Goal: Task Accomplishment & Management: Manage account settings

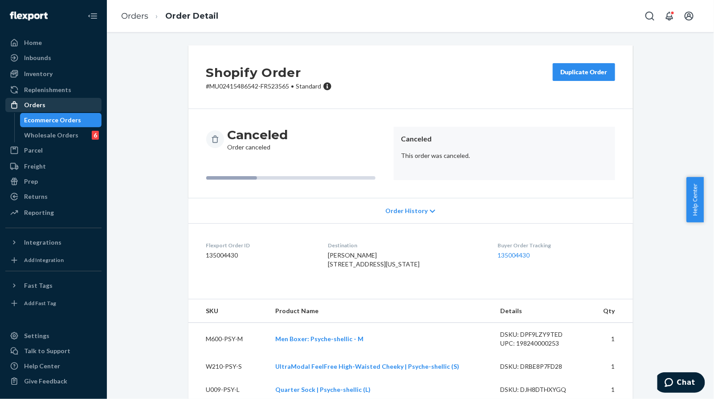
click at [42, 106] on div "Orders" at bounding box center [34, 105] width 21 height 9
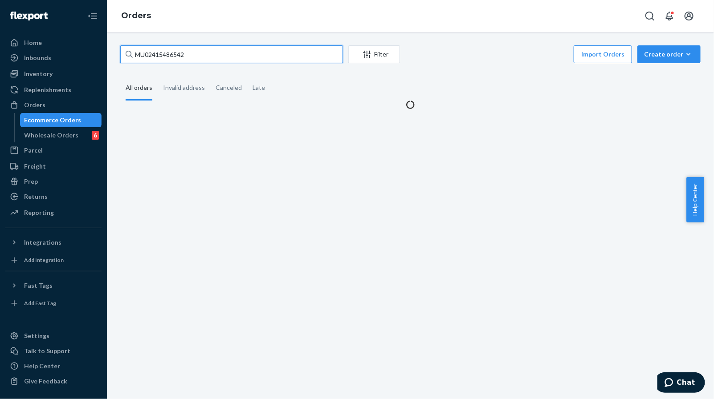
click at [273, 50] on input "MU02415486542" at bounding box center [231, 54] width 223 height 18
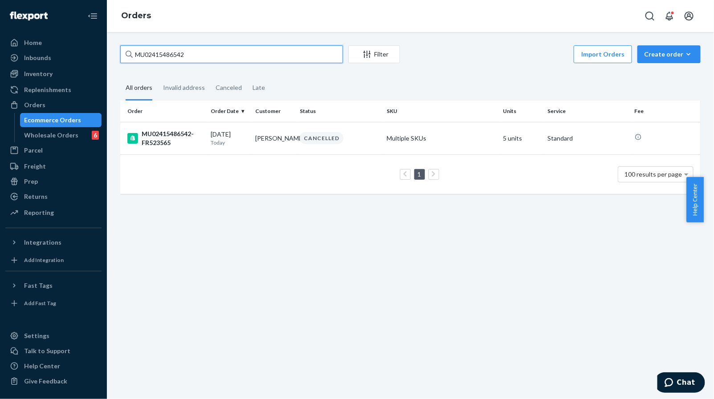
paste input "O2415487569"
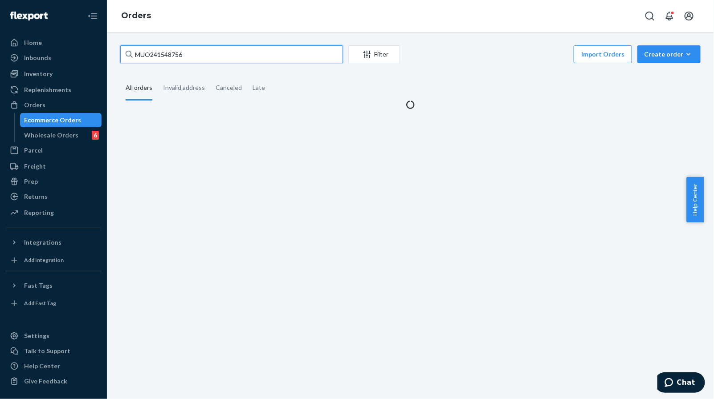
paste input "9"
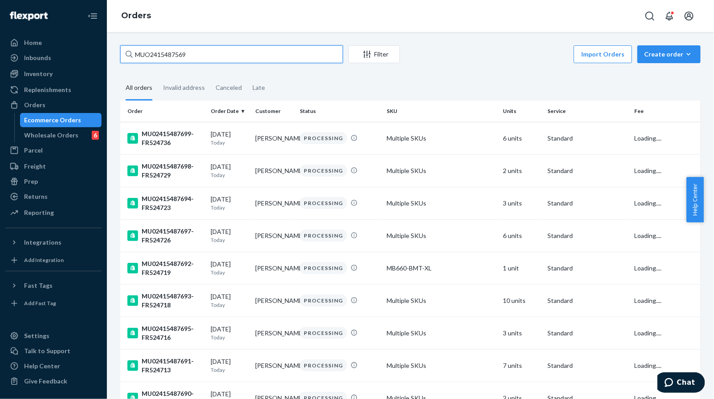
type input "MUO2415487569"
click at [230, 56] on input "MUO2415487569" at bounding box center [231, 54] width 223 height 18
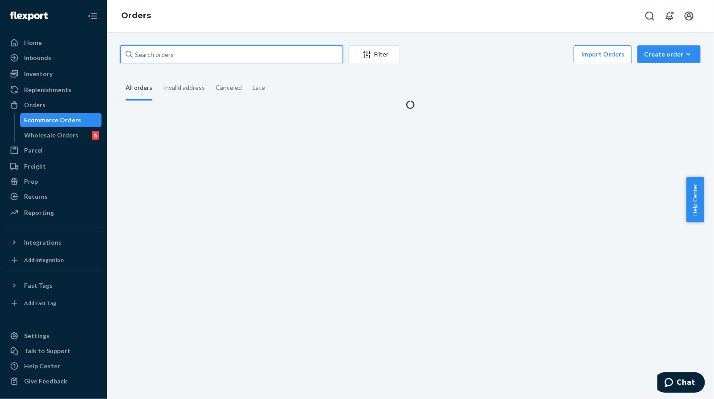
paste input "MUO2415487569"
type input "MUO2415487569"
paste input "MUO2415487569"
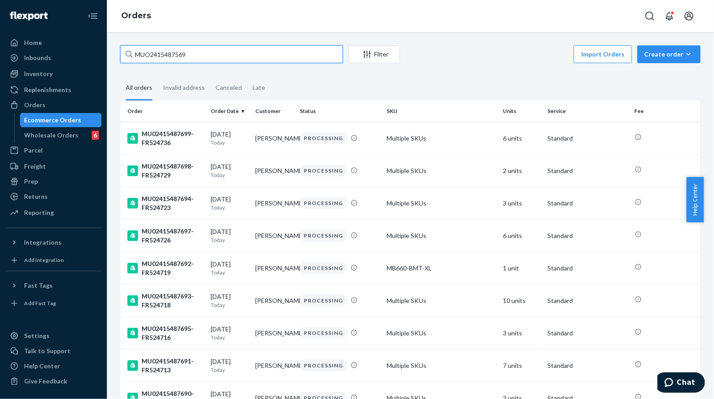
click at [226, 59] on input "MUO2415487569" at bounding box center [231, 54] width 223 height 18
paste input "[PERSON_NAME][EMAIL_ADDRESS][DOMAIN_NAME]"
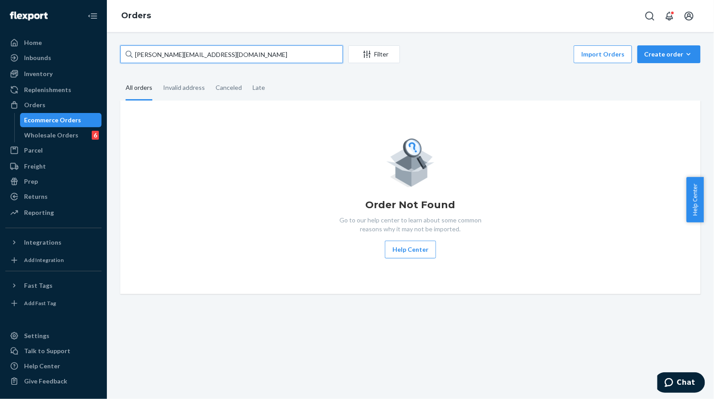
click at [230, 55] on input "[PERSON_NAME][EMAIL_ADDRESS][DOMAIN_NAME]" at bounding box center [231, 54] width 223 height 18
paste input "MU02415487569"
type input "MU02415487569"
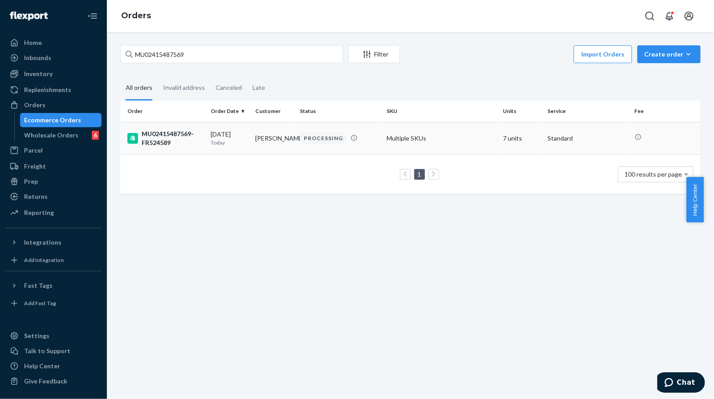
click at [308, 145] on td "PROCESSING" at bounding box center [339, 138] width 87 height 33
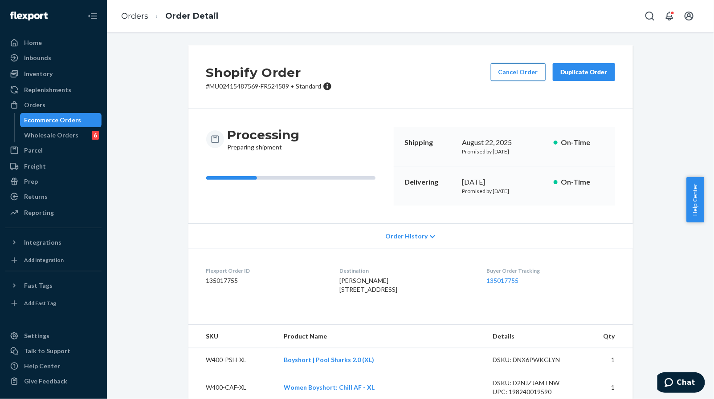
click at [514, 66] on button "Cancel Order" at bounding box center [518, 72] width 55 height 18
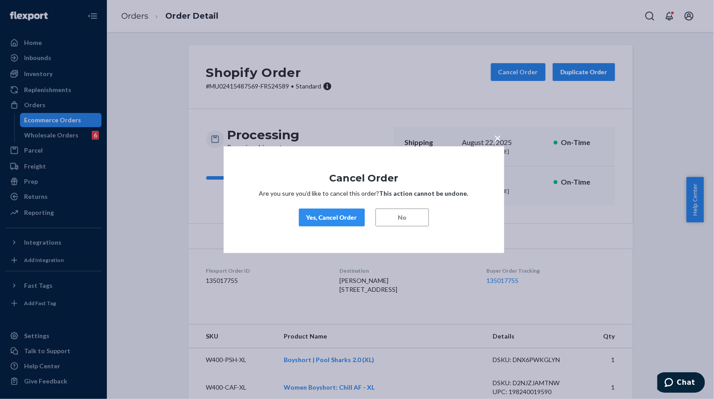
click at [346, 221] on div "Yes, Cancel Order" at bounding box center [331, 217] width 51 height 9
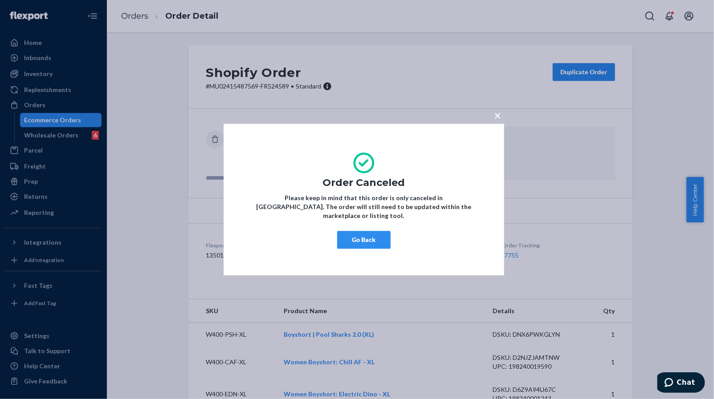
click at [379, 234] on button "Go Back" at bounding box center [363, 240] width 53 height 18
